Goal: Task Accomplishment & Management: Manage account settings

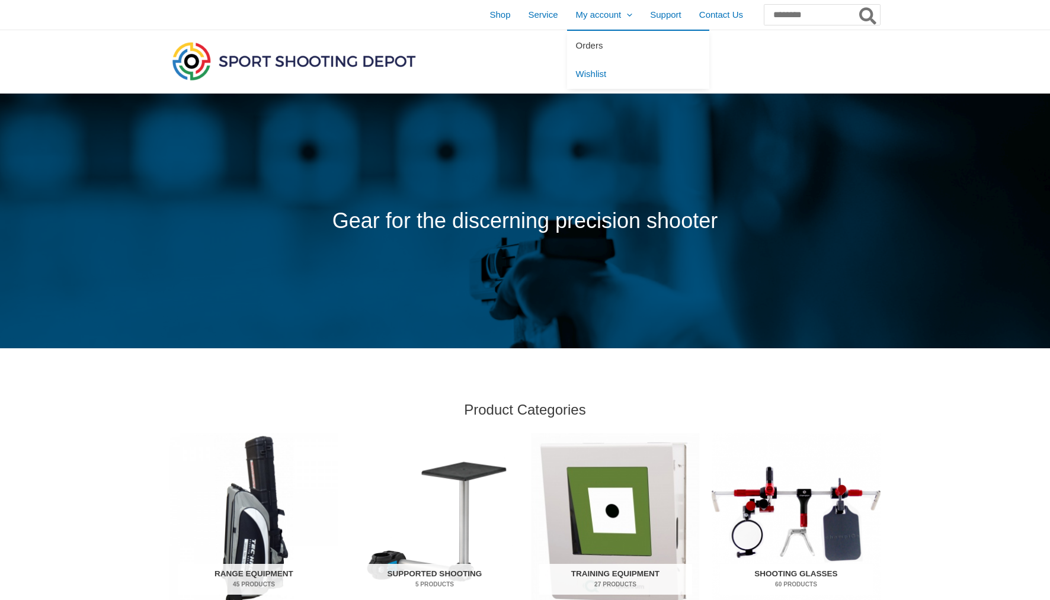
click at [576, 44] on span "Orders" at bounding box center [589, 45] width 27 height 10
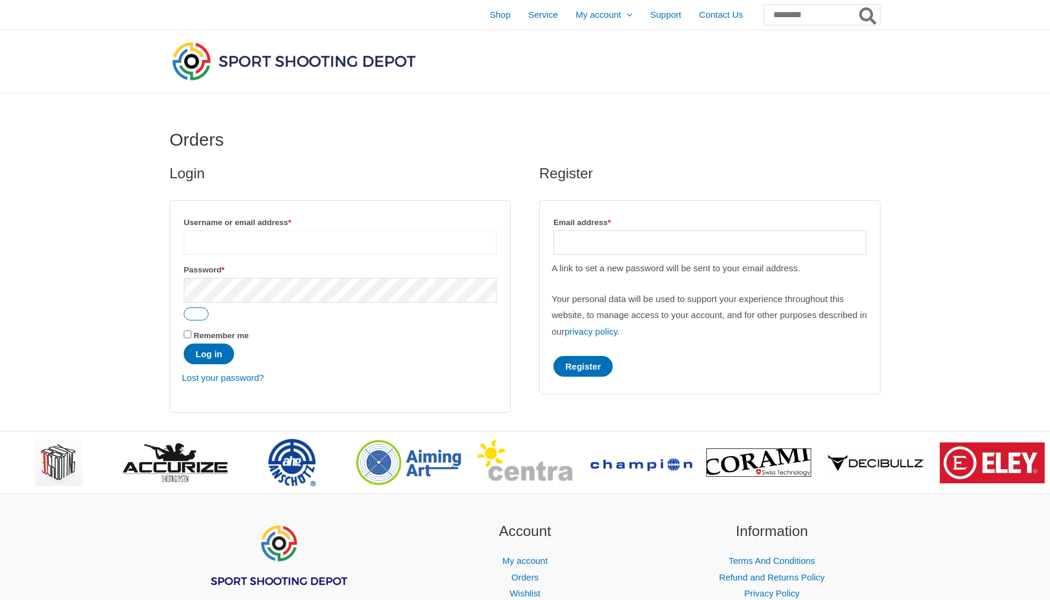
click at [368, 247] on input "Username or email address * Required" at bounding box center [340, 242] width 313 height 24
